Goal: Book appointment/travel/reservation

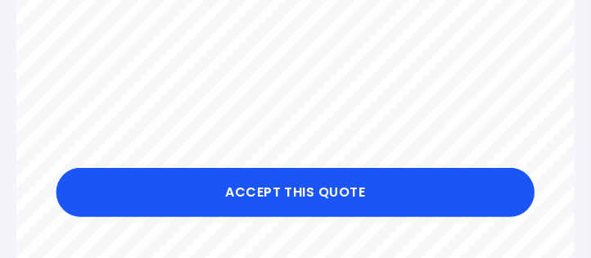
scroll to position [280, 0]
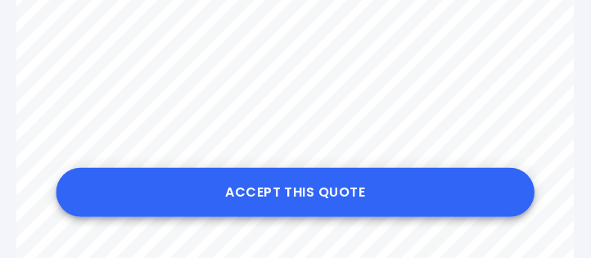
click at [286, 185] on button "Accept this Quote" at bounding box center [295, 192] width 479 height 49
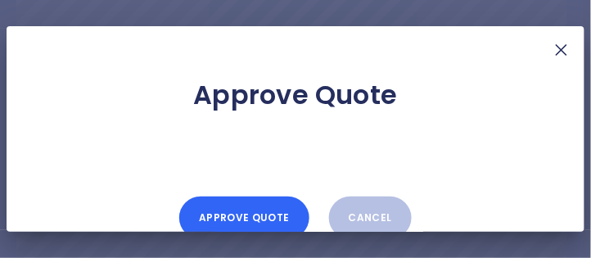
click at [253, 215] on button "Approve Quote" at bounding box center [243, 217] width 129 height 43
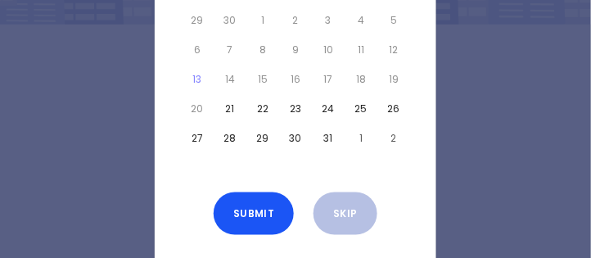
scroll to position [180, 0]
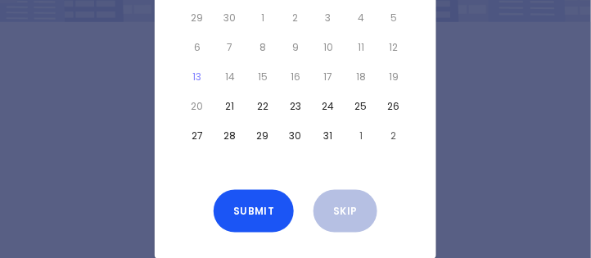
click at [226, 105] on button "21" at bounding box center [230, 106] width 26 height 23
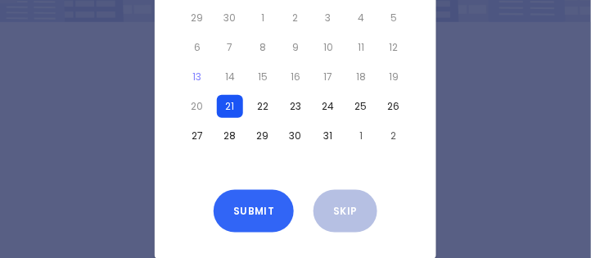
click at [254, 219] on button "Submit" at bounding box center [254, 211] width 80 height 43
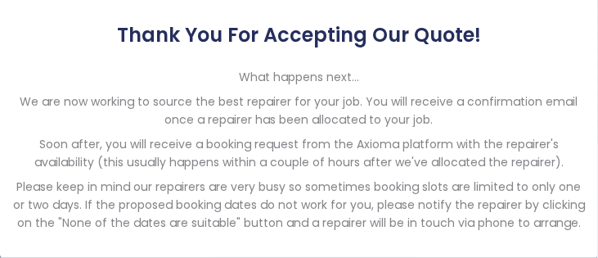
scroll to position [81, 0]
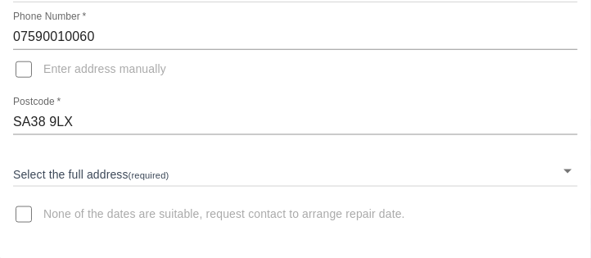
scroll to position [206, 0]
click at [137, 167] on body "Arrange Your Repair Click here to select a repair date ​ Phone Number   * 07590…" at bounding box center [295, 27] width 591 height 466
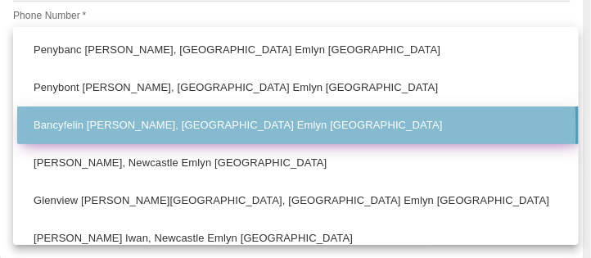
click at [130, 129] on li "Bancyfelin Capel Iwan, Newcastle Emlyn Carmarthenshire" at bounding box center [299, 125] width 565 height 38
type input "Bancyfelin Capel Iwan, Newcastle Emlyn Carmarthenshire"
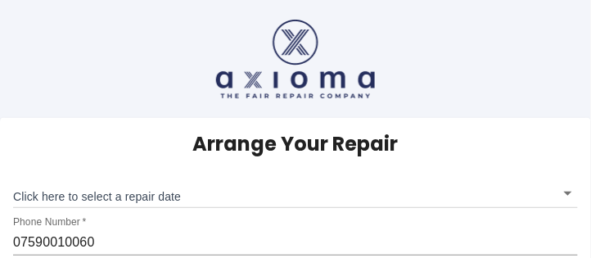
scroll to position [140, 0]
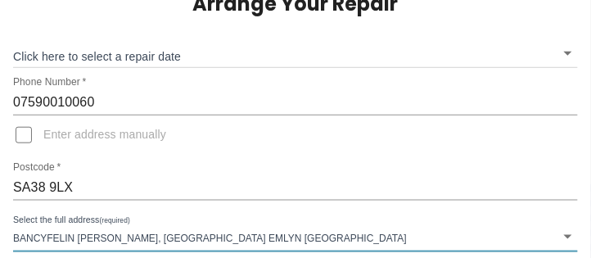
click at [180, 58] on body "Arrange Your Repair Click here to select a repair date ​ Phone Number   * 07590…" at bounding box center [295, 93] width 591 height 466
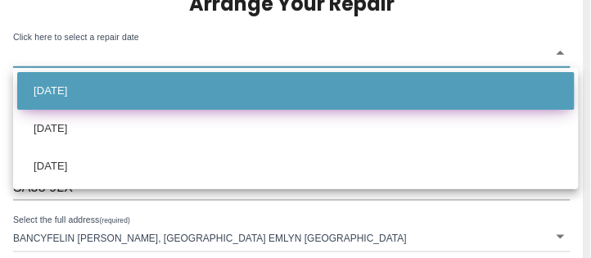
click at [108, 92] on li "Tue Oct 21 2025" at bounding box center [295, 91] width 557 height 38
type input "2025-10-21T00:00:00.000Z"
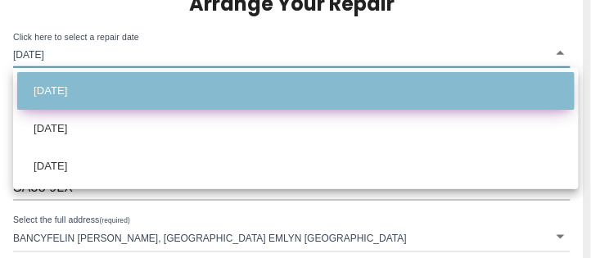
click at [136, 92] on li "Tue Oct 21 2025" at bounding box center [295, 91] width 557 height 38
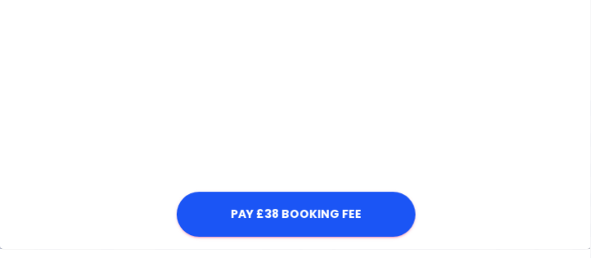
scroll to position [655, 0]
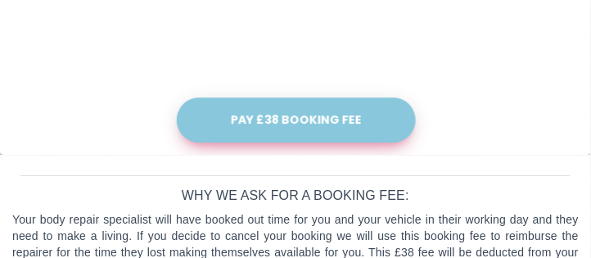
click at [300, 122] on button "Pay £38 Booking Fee" at bounding box center [296, 119] width 239 height 45
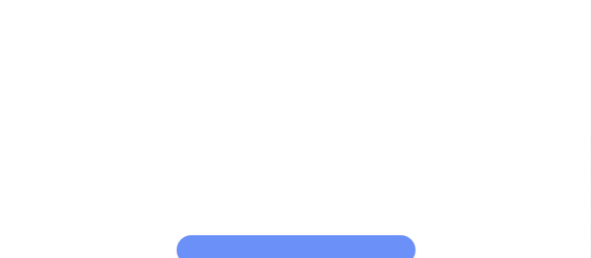
scroll to position [486, 0]
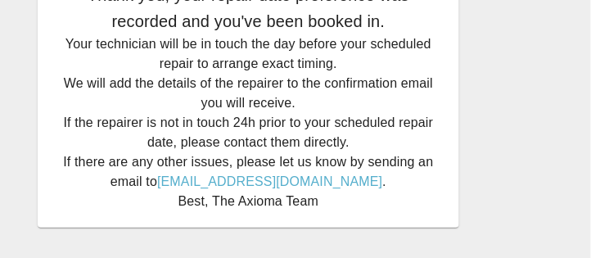
scroll to position [92, 0]
